Goal: Entertainment & Leisure: Browse casually

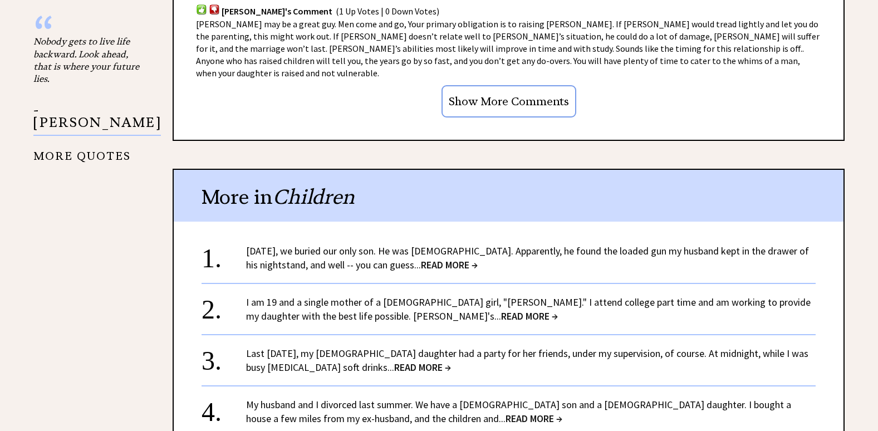
scroll to position [1058, 0]
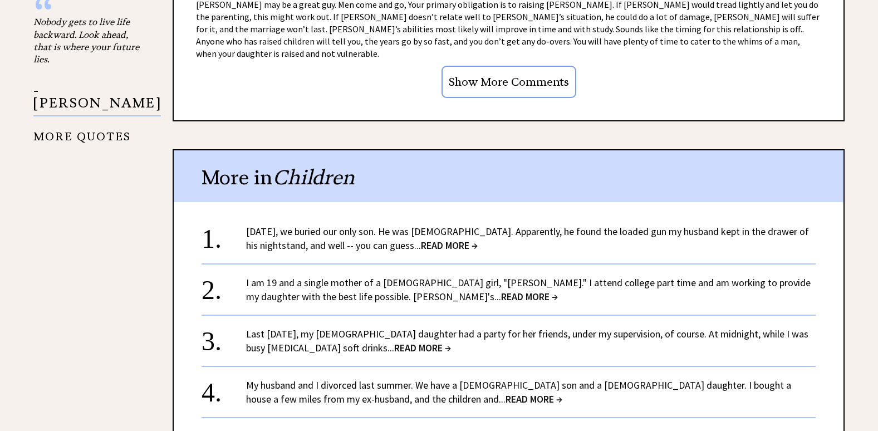
click at [394, 341] on span "READ MORE →" at bounding box center [422, 347] width 57 height 13
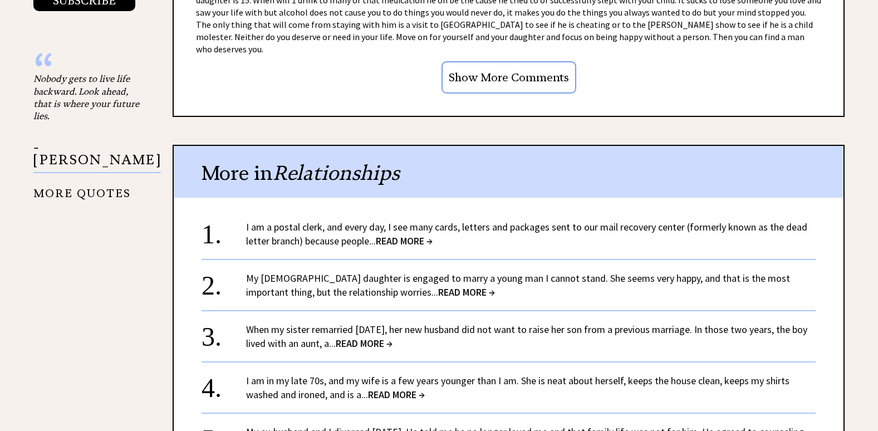
scroll to position [1002, 0]
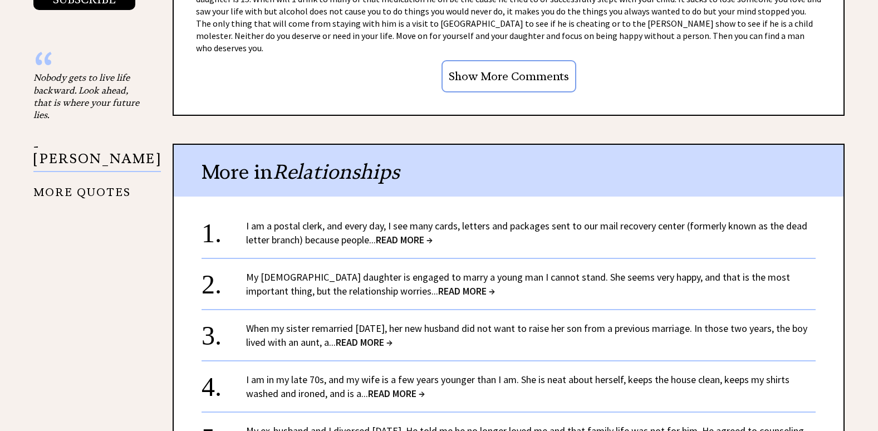
click at [438, 285] on span "READ MORE →" at bounding box center [466, 291] width 57 height 13
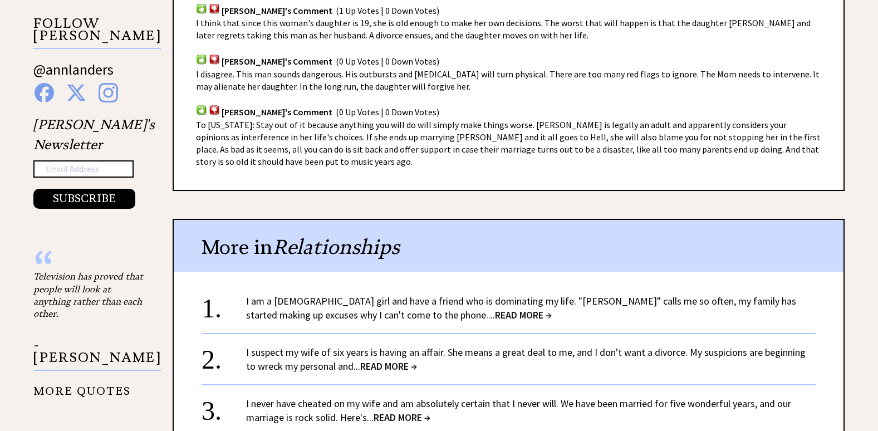
scroll to position [835, 0]
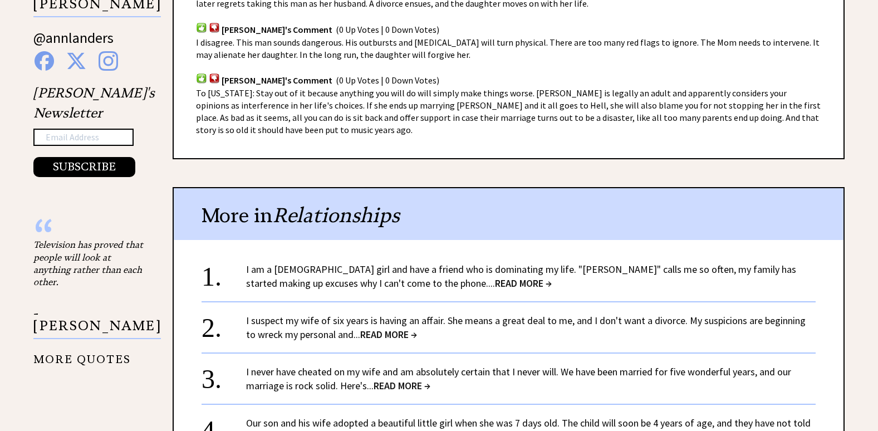
click at [495, 283] on span "READ MORE →" at bounding box center [523, 283] width 57 height 13
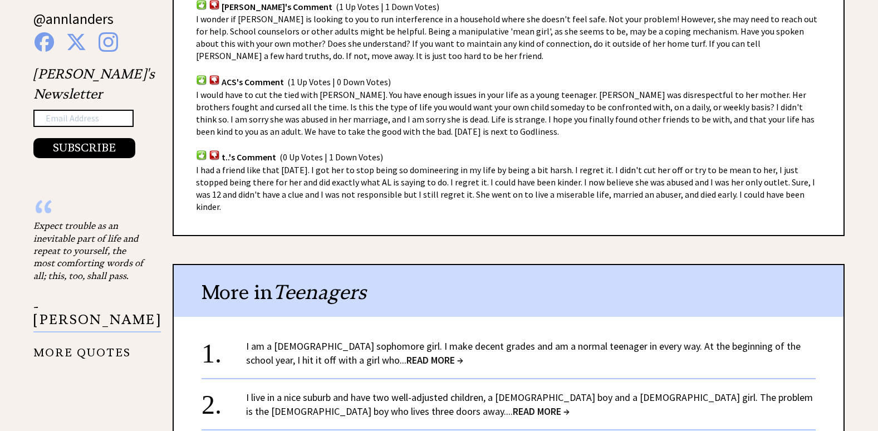
scroll to position [891, 0]
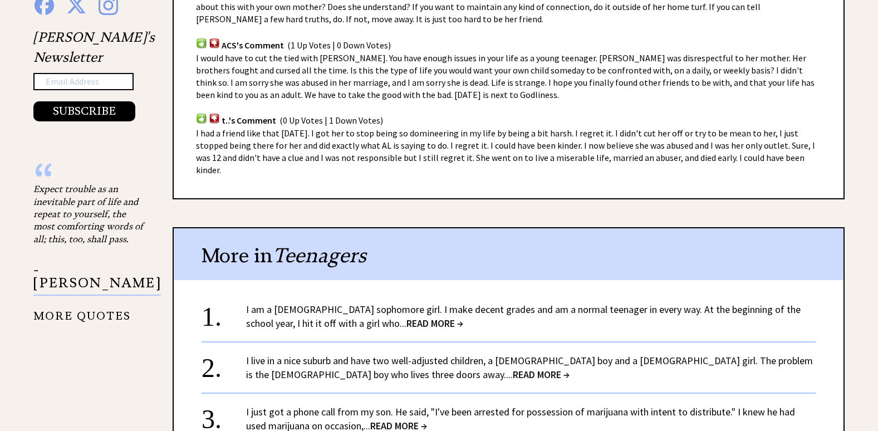
click at [407, 317] on span "READ MORE →" at bounding box center [435, 323] width 57 height 13
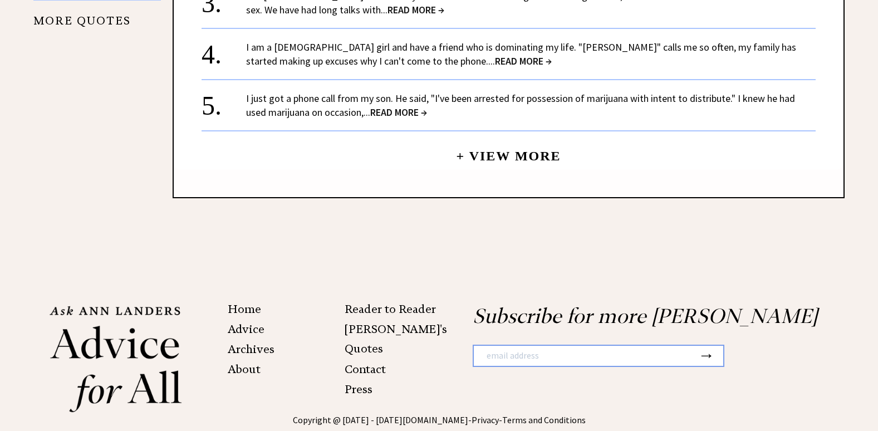
scroll to position [1225, 0]
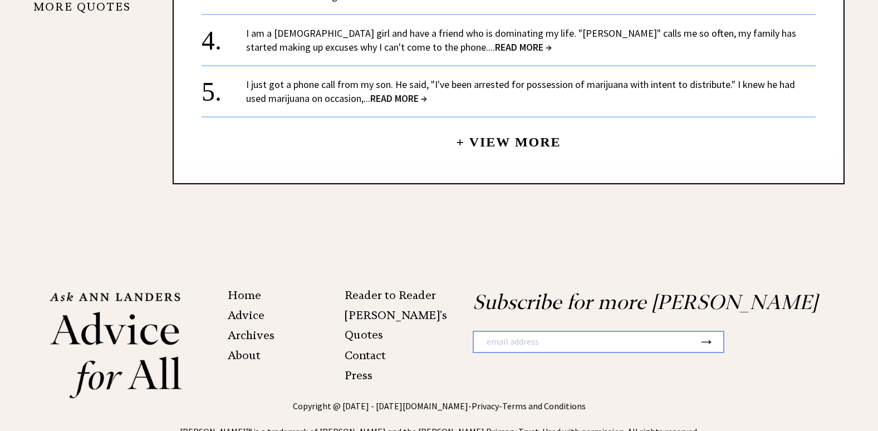
click at [247, 329] on link "Archives" at bounding box center [251, 335] width 47 height 13
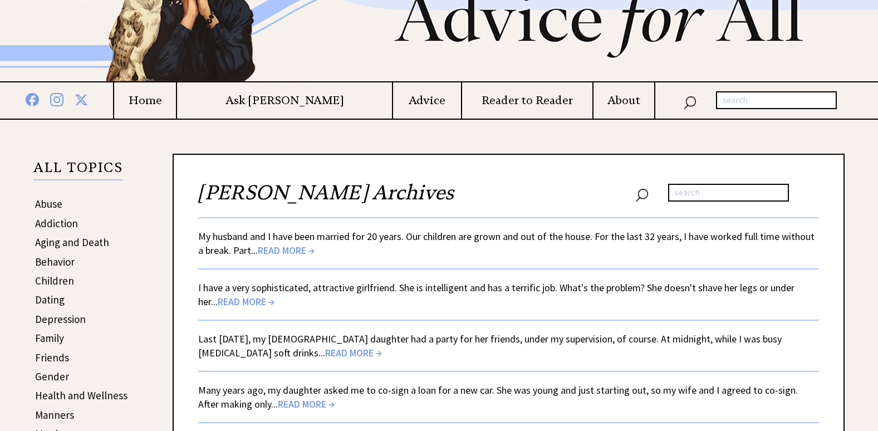
scroll to position [111, 0]
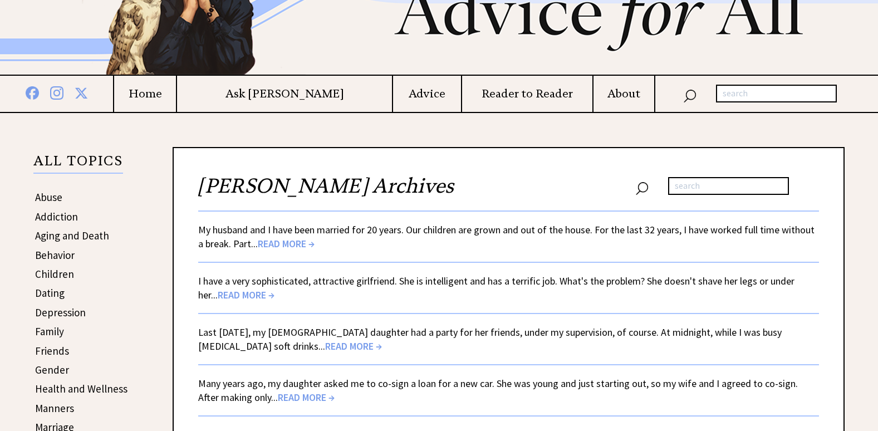
click at [278, 244] on span "READ MORE →" at bounding box center [286, 243] width 57 height 13
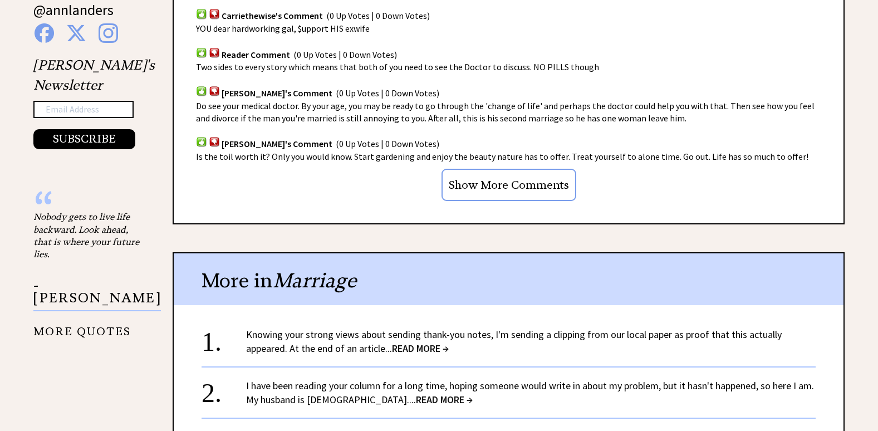
scroll to position [891, 0]
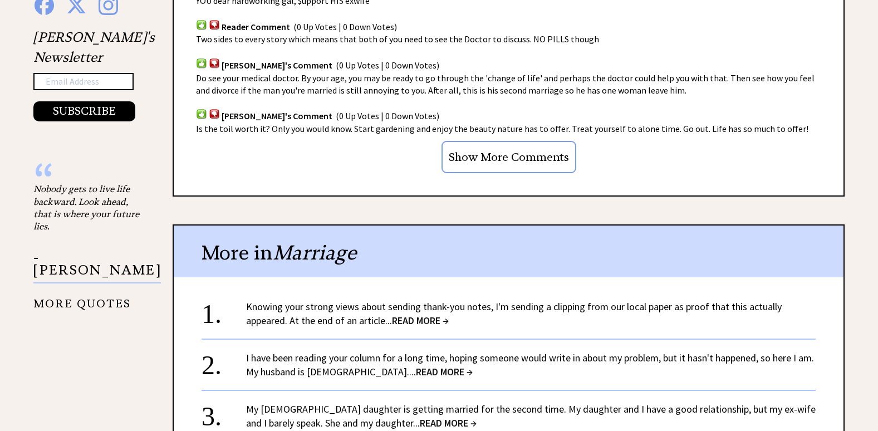
click at [407, 317] on span "READ MORE →" at bounding box center [420, 320] width 57 height 13
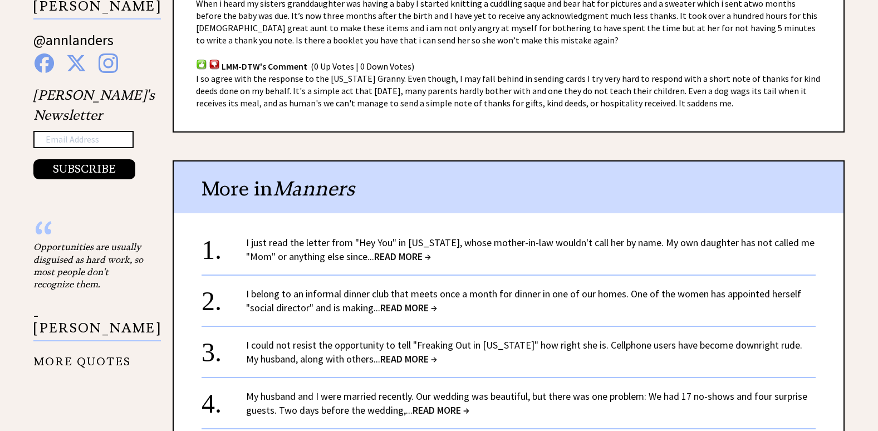
scroll to position [835, 0]
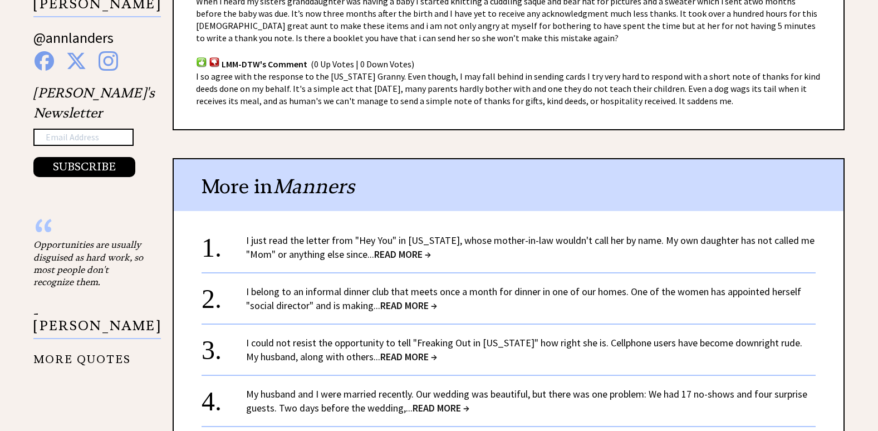
click at [397, 252] on span "READ MORE →" at bounding box center [402, 254] width 57 height 13
